Goal: Task Accomplishment & Management: Use online tool/utility

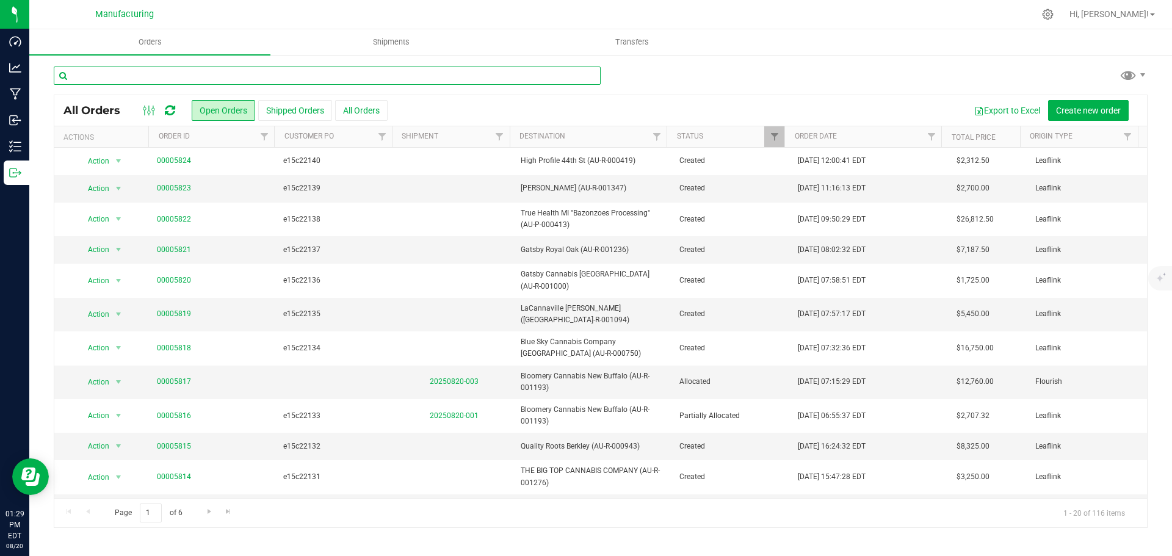
click at [133, 76] on input "text" at bounding box center [327, 76] width 547 height 18
type input "235"
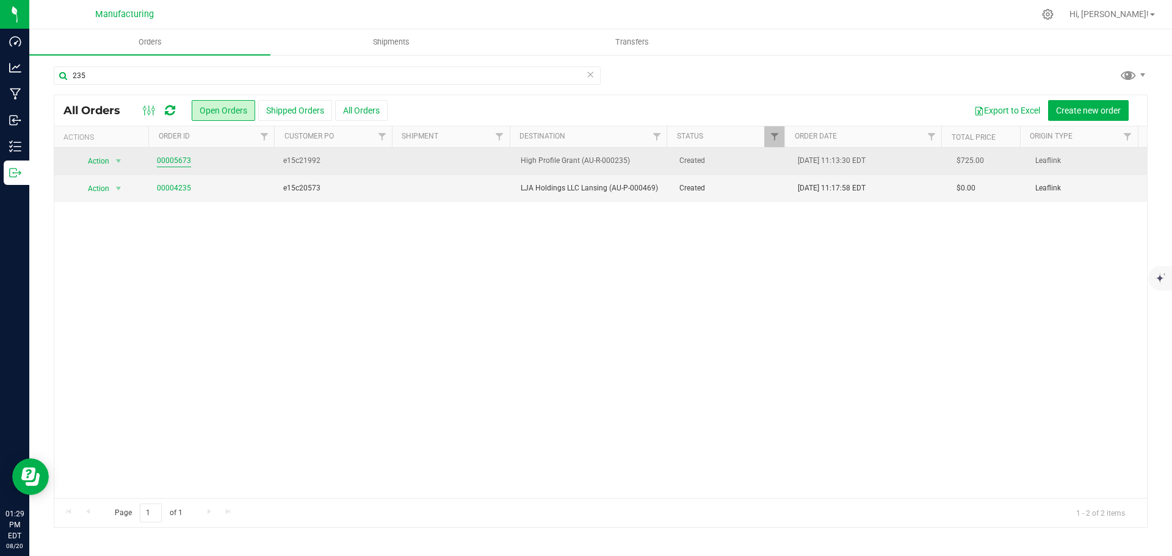
click at [181, 167] on link "00005673" at bounding box center [174, 161] width 34 height 12
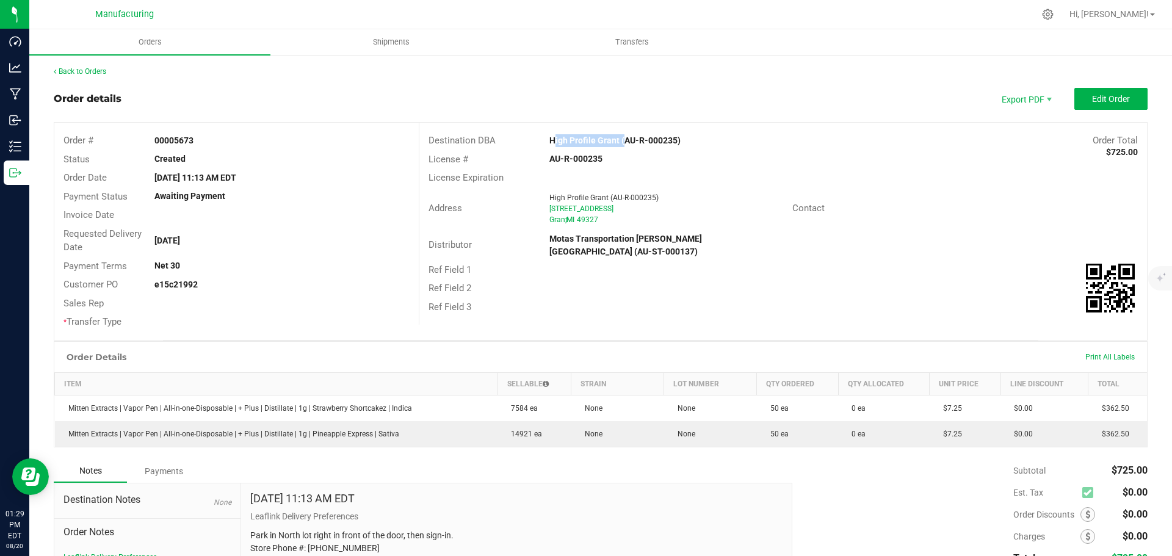
drag, startPoint x: 540, startPoint y: 137, endPoint x: 616, endPoint y: 137, distance: 76.3
click at [616, 137] on div "High Profile Grant (AU-R-000235)" at bounding box center [691, 140] width 303 height 13
copy strong "High Profile Grant"
click at [1074, 105] on button "Edit Order" at bounding box center [1110, 99] width 73 height 22
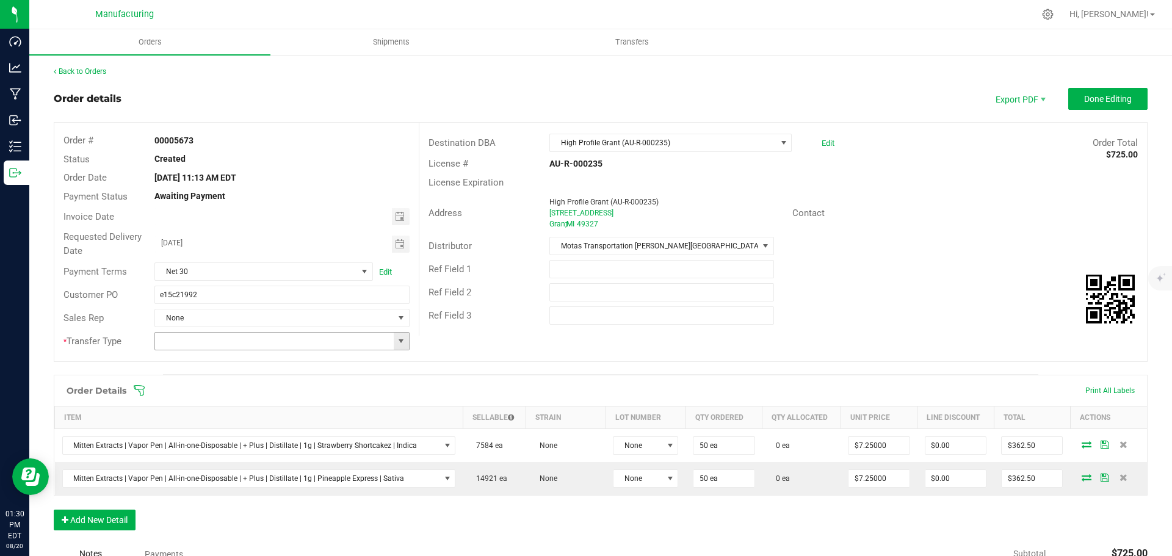
click at [397, 341] on span at bounding box center [401, 341] width 10 height 10
click at [214, 447] on li "Wholesale Transfer" at bounding box center [279, 443] width 251 height 21
type input "Wholesale Transfer"
click at [135, 386] on icon at bounding box center [139, 390] width 11 height 11
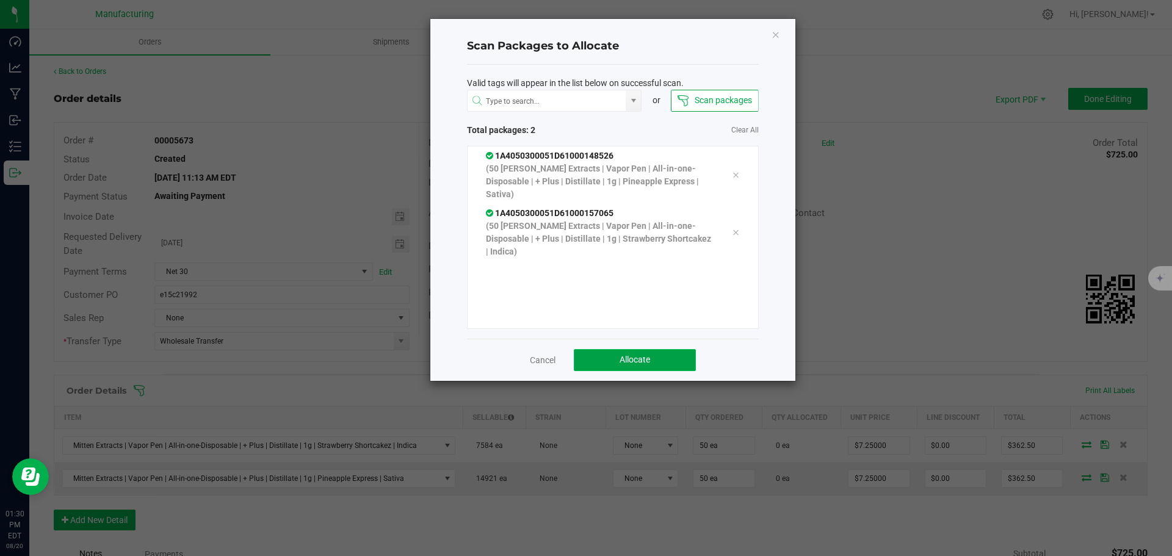
click at [675, 367] on button "Allocate" at bounding box center [635, 360] width 122 height 22
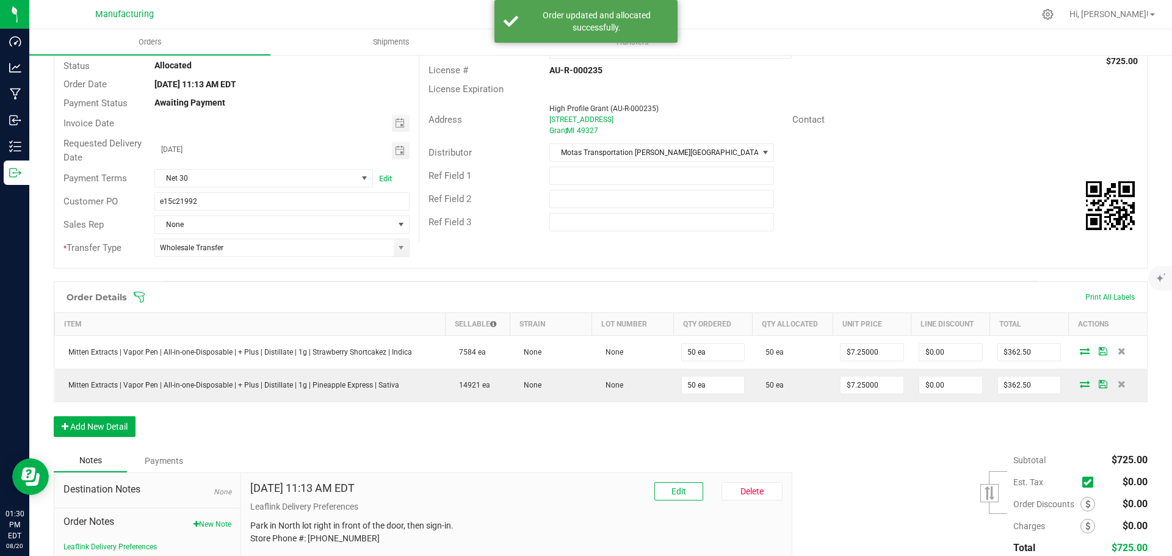
scroll to position [0, 0]
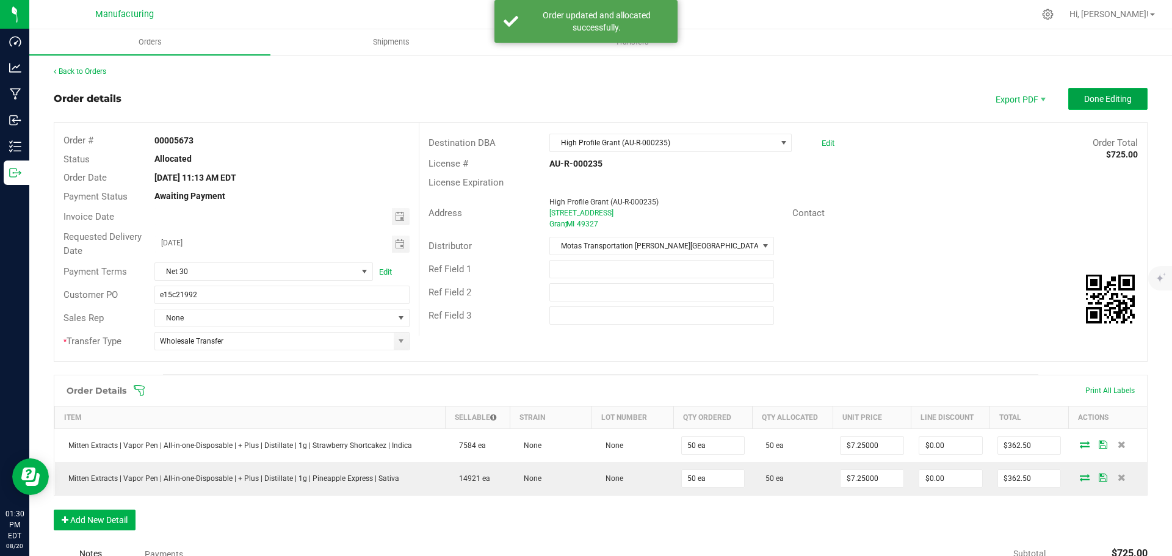
click at [1105, 92] on button "Done Editing" at bounding box center [1107, 99] width 79 height 22
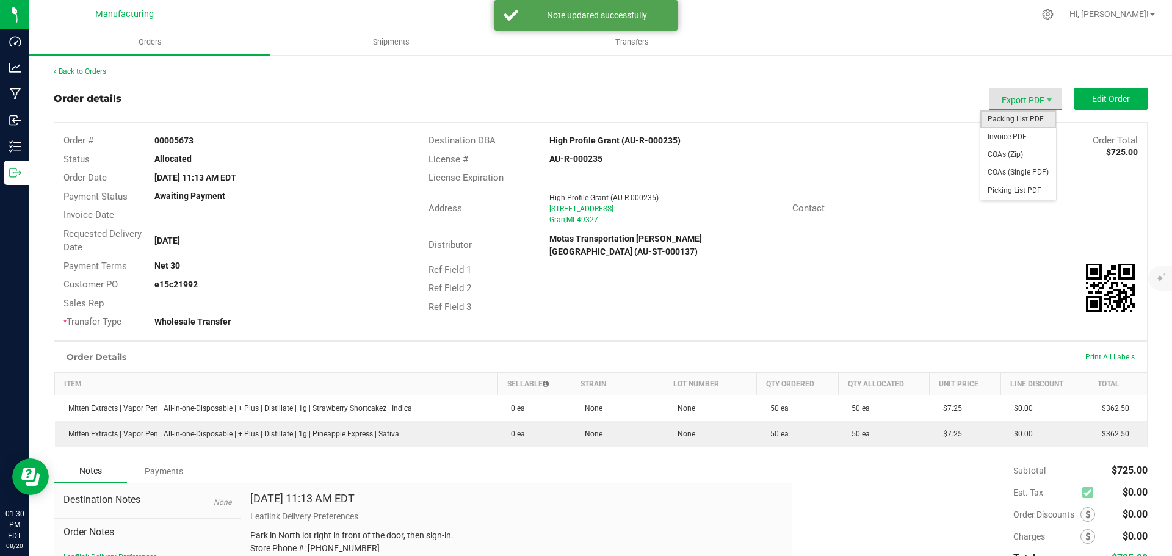
click at [1017, 117] on span "Packing List PDF" at bounding box center [1018, 119] width 76 height 18
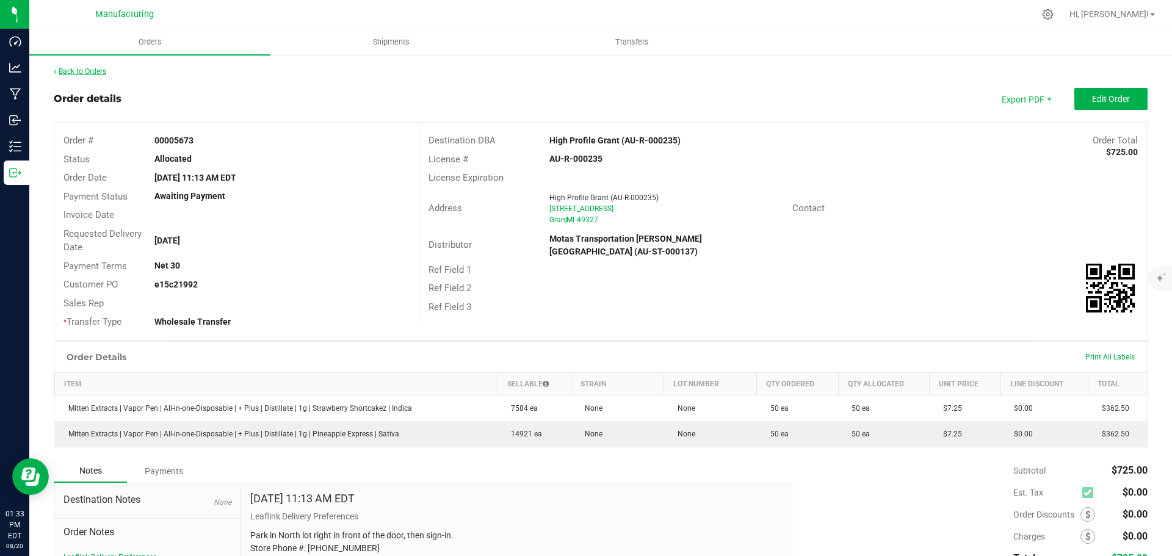
click at [103, 71] on link "Back to Orders" at bounding box center [80, 71] width 52 height 9
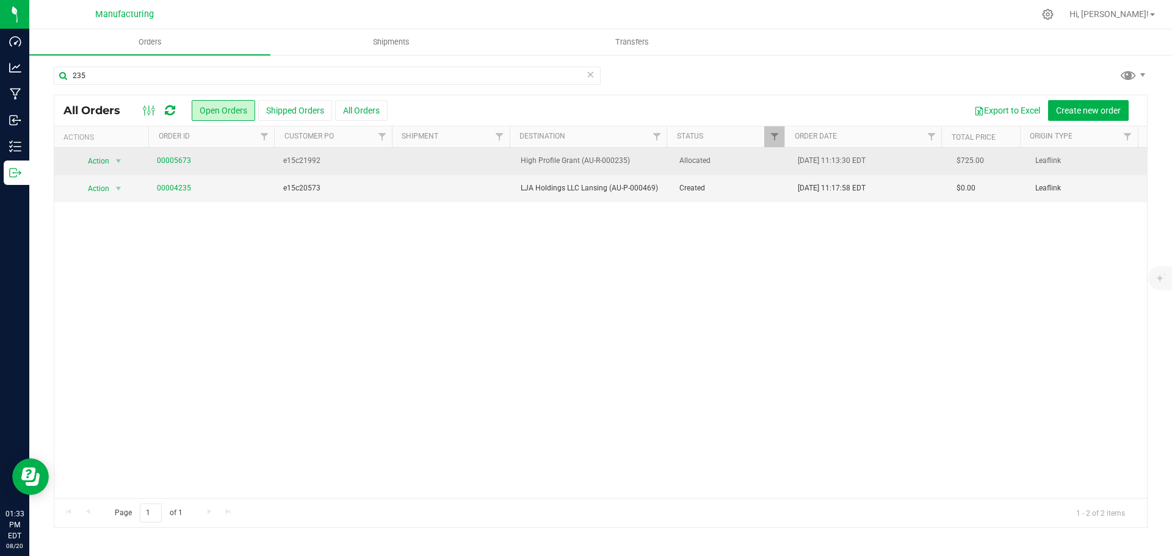
click at [740, 165] on span "Allocated" at bounding box center [731, 161] width 104 height 12
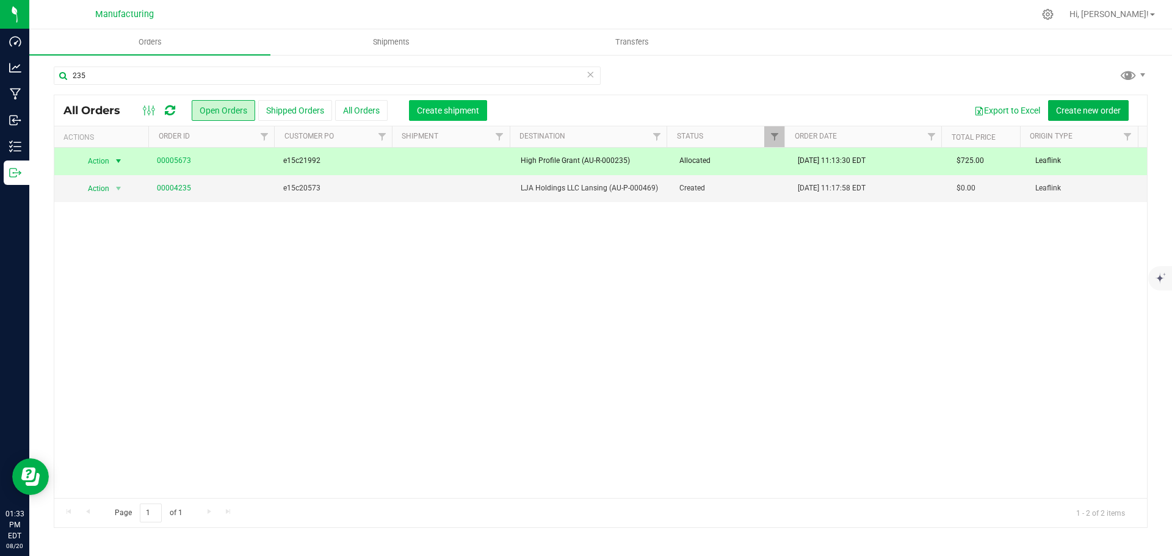
click at [446, 114] on span "Create shipment" at bounding box center [448, 111] width 62 height 10
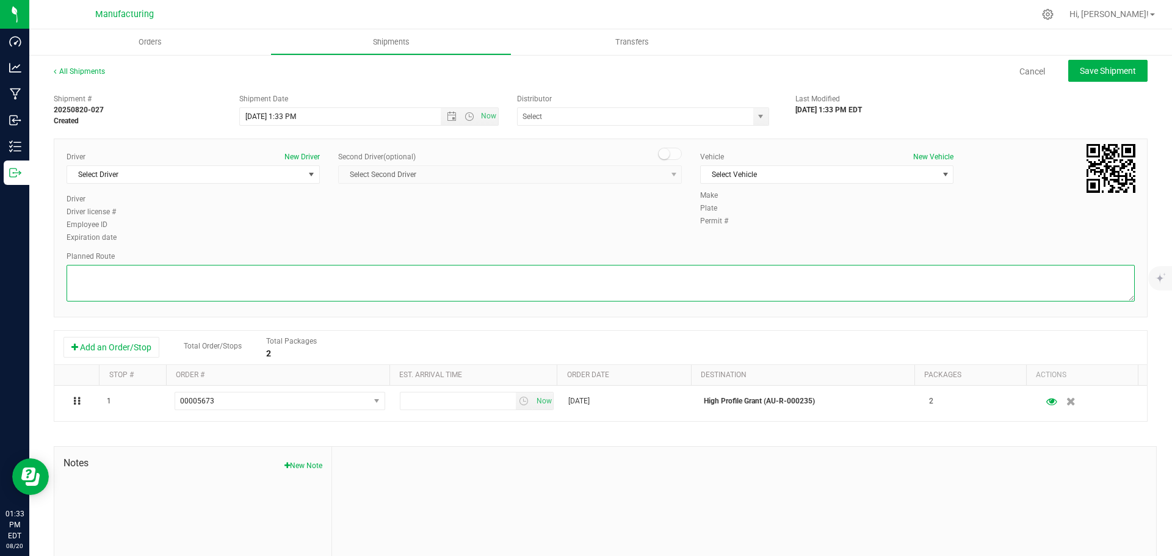
click at [496, 289] on textarea at bounding box center [601, 283] width 1068 height 37
paste textarea "Mitten Distro Dimondale To Motas -- Head south 246 ft -- Turn right 325 ft -- T…"
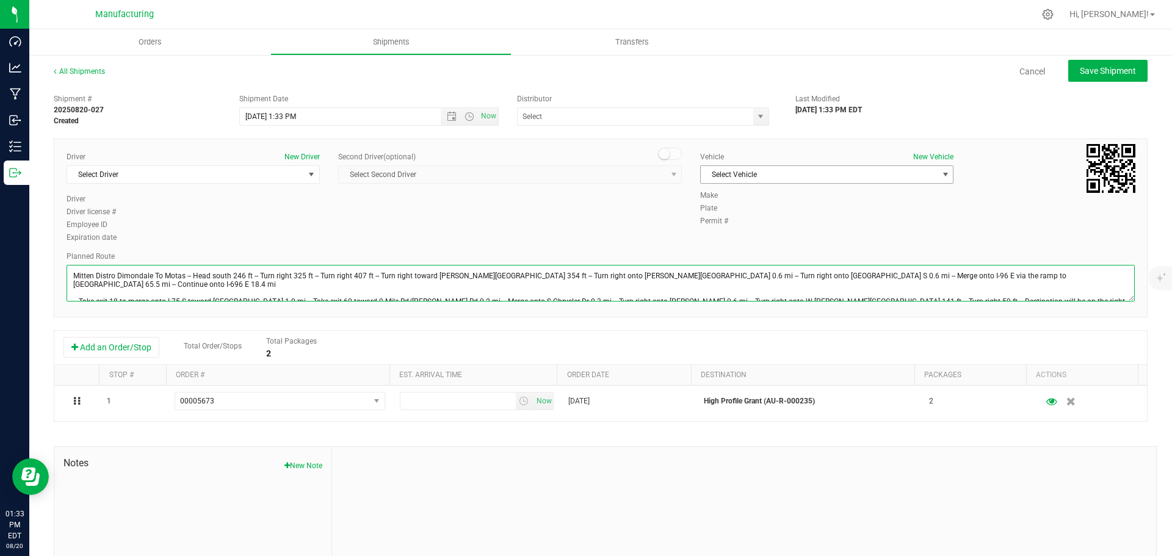
type textarea "Mitten Distro Dimondale To Motas -- Head south 246 ft -- Turn right 325 ft -- T…"
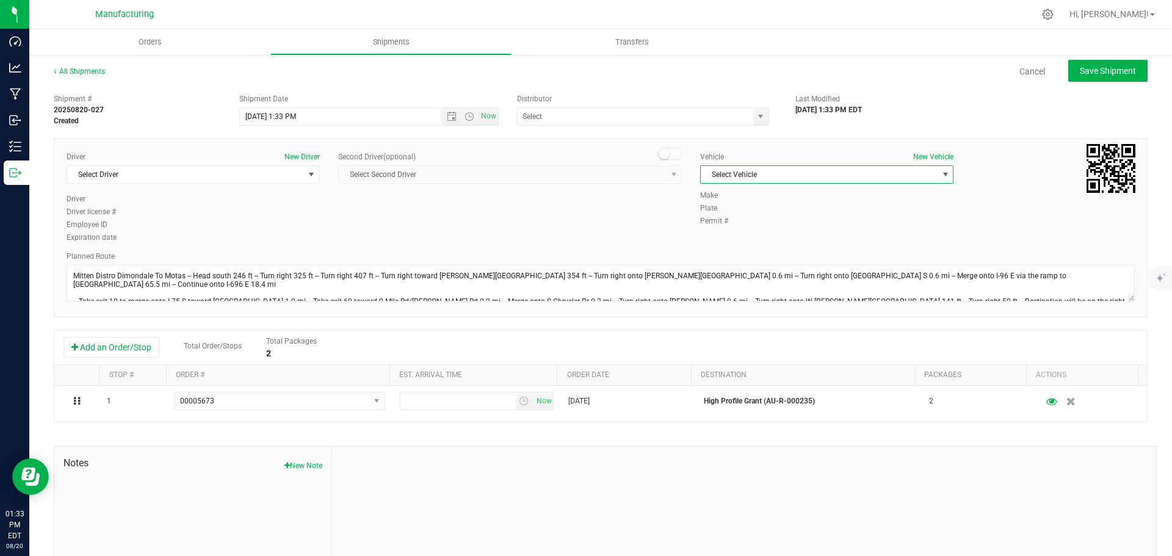
click at [780, 177] on span "Select Vehicle" at bounding box center [819, 174] width 237 height 17
click at [723, 228] on li "[MEDICAL_DATA]" at bounding box center [821, 232] width 250 height 18
click at [756, 116] on span "select" at bounding box center [761, 117] width 10 height 10
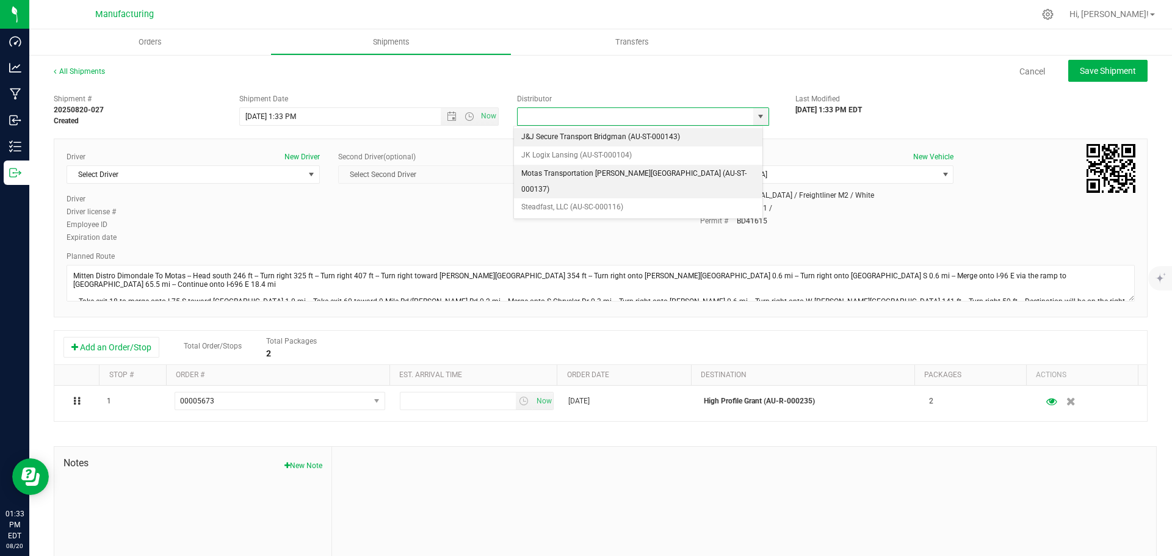
click at [562, 173] on li "Motas Transportation [PERSON_NAME][GEOGRAPHIC_DATA] (AU-ST-000137)" at bounding box center [638, 182] width 248 height 34
type input "Motas Transportation [PERSON_NAME][GEOGRAPHIC_DATA] (AU-ST-000137)"
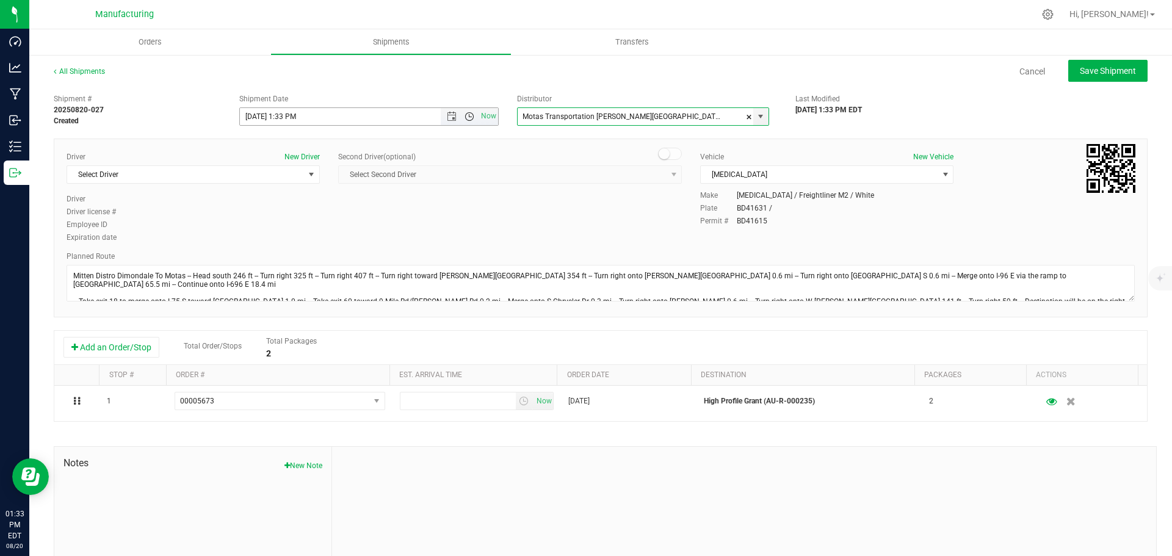
click at [470, 117] on span "Open the time view" at bounding box center [469, 117] width 10 height 10
click at [266, 193] on li "11:30 AM" at bounding box center [365, 192] width 255 height 16
click at [222, 176] on span "Select Driver" at bounding box center [185, 174] width 237 height 17
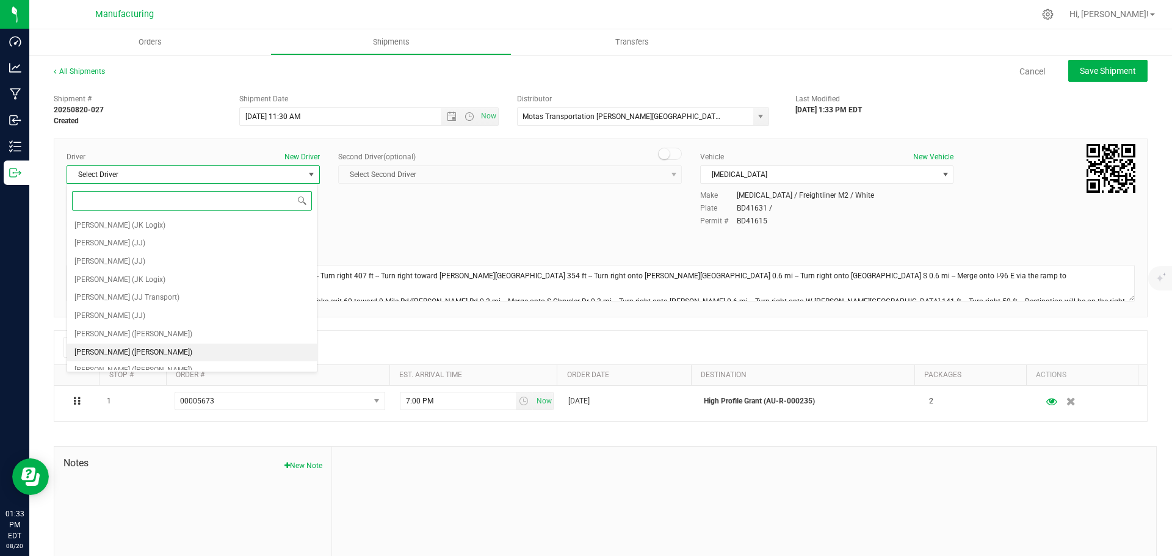
click at [117, 347] on span "[PERSON_NAME] ([PERSON_NAME])" at bounding box center [133, 353] width 118 height 16
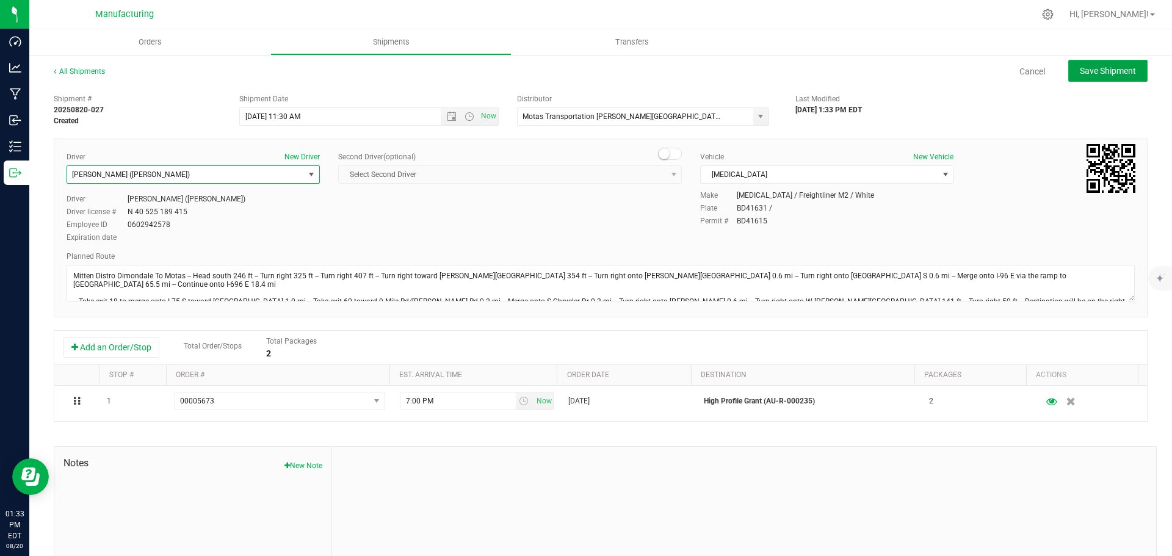
click at [1088, 66] on span "Save Shipment" at bounding box center [1108, 71] width 56 height 10
type input "[DATE] 3:30 PM"
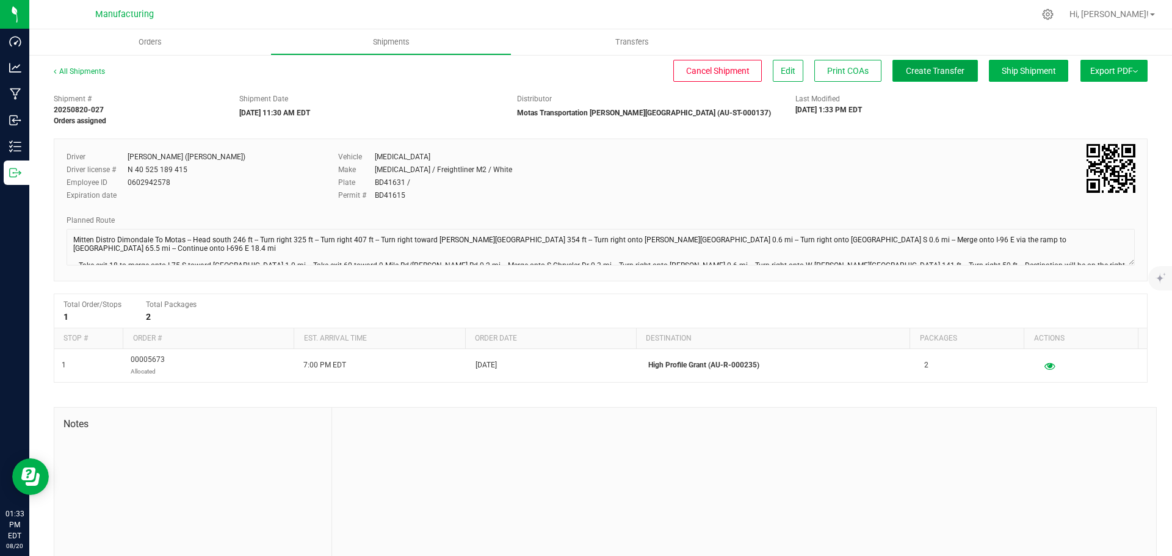
click at [933, 65] on button "Create Transfer" at bounding box center [934, 71] width 85 height 22
